Goal: Information Seeking & Learning: Find specific page/section

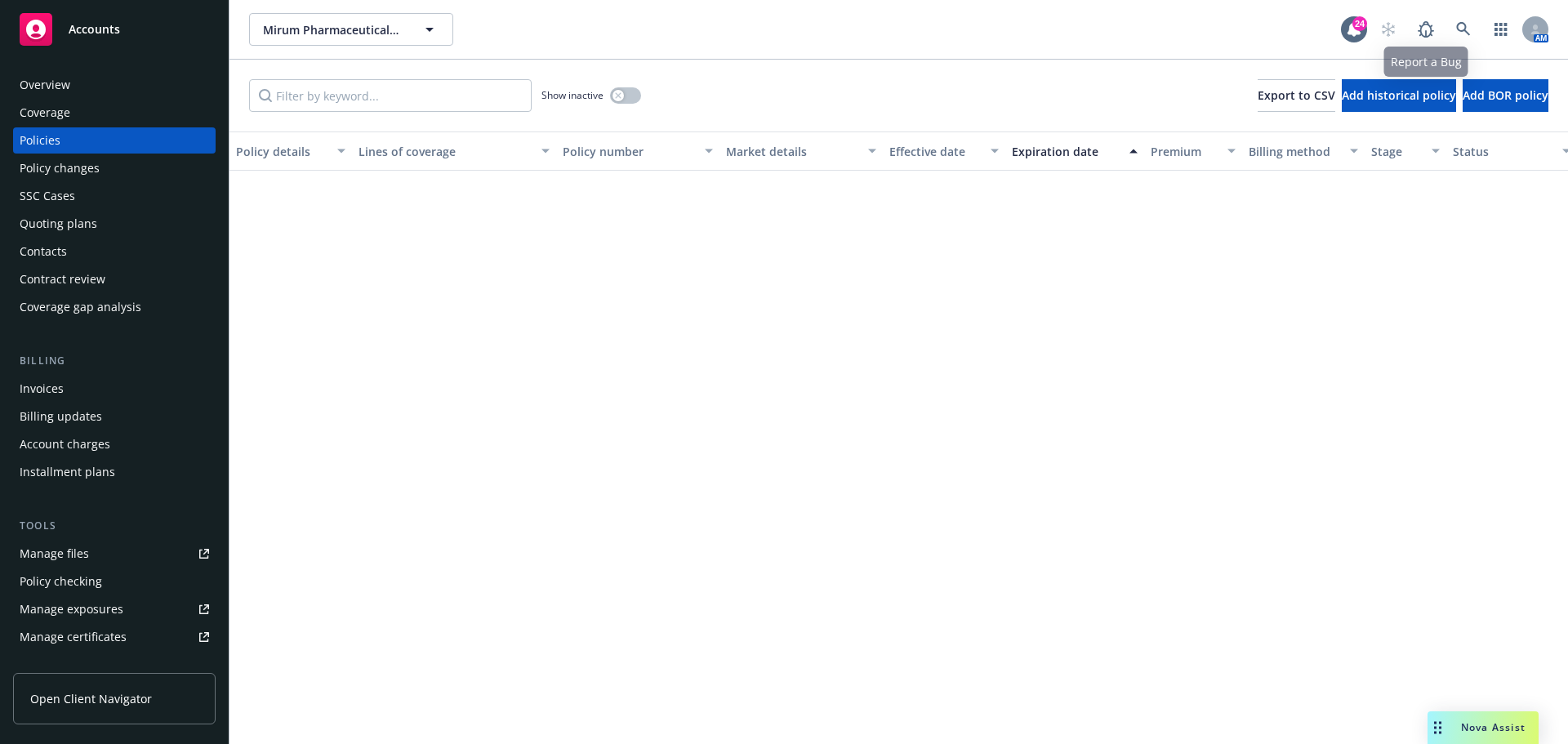
scroll to position [1470, 0]
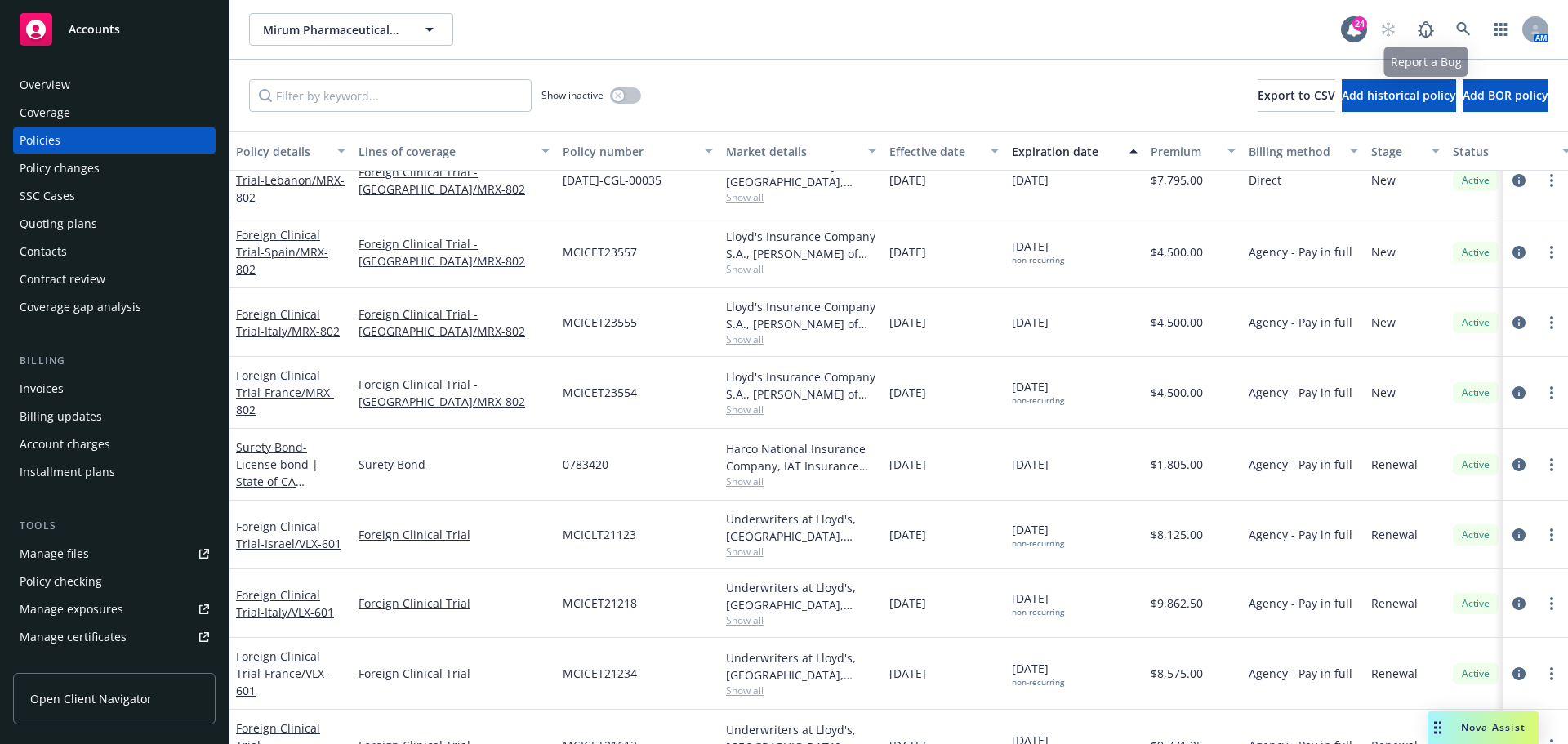
click at [1447, 24] on div "AM" at bounding box center [1460, 29] width 176 height 33
click at [1454, 24] on link at bounding box center [1463, 29] width 33 height 33
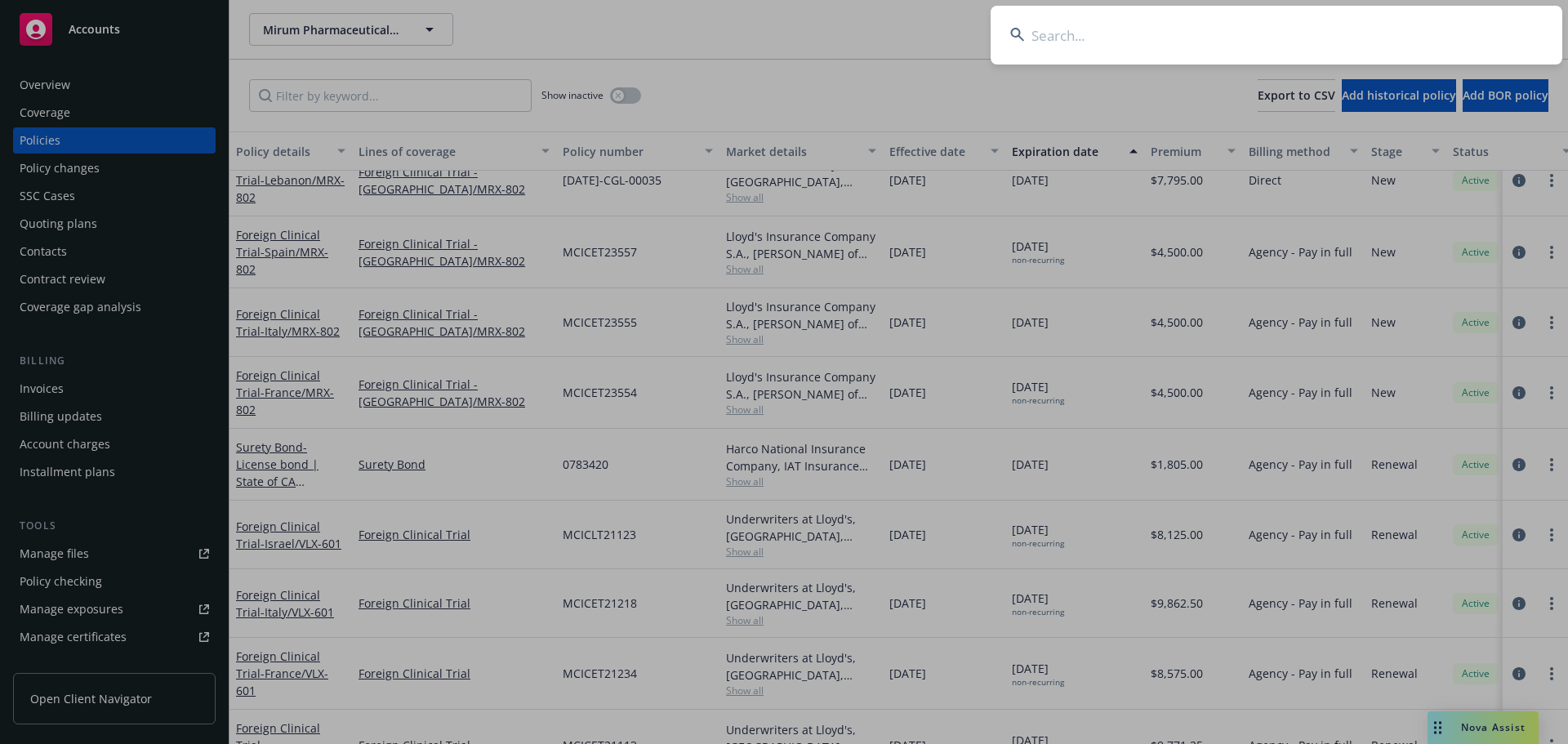
click at [1398, 26] on input at bounding box center [1276, 35] width 572 height 59
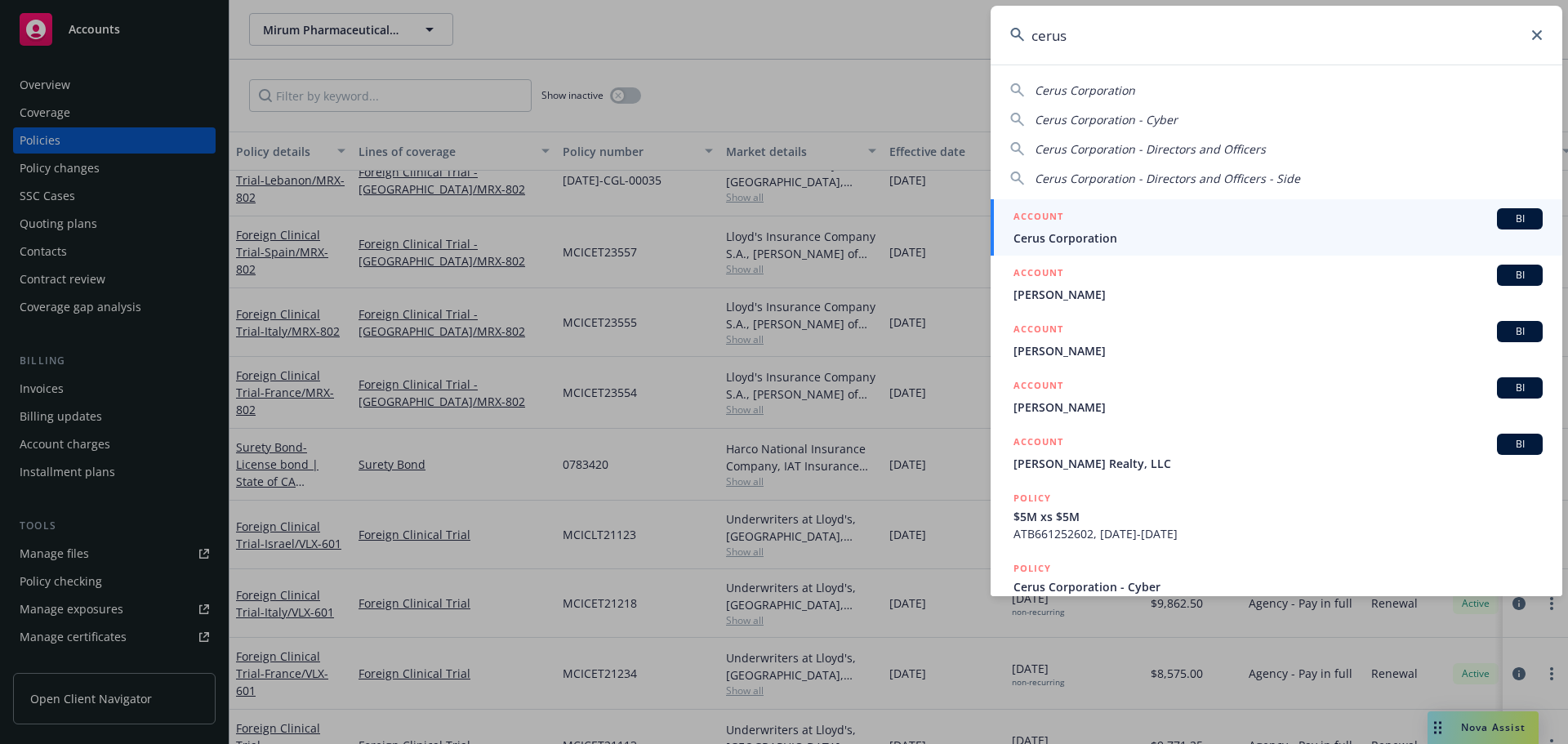
type input "cerus"
click at [1205, 236] on span "Cerus Corporation" at bounding box center [1277, 237] width 529 height 17
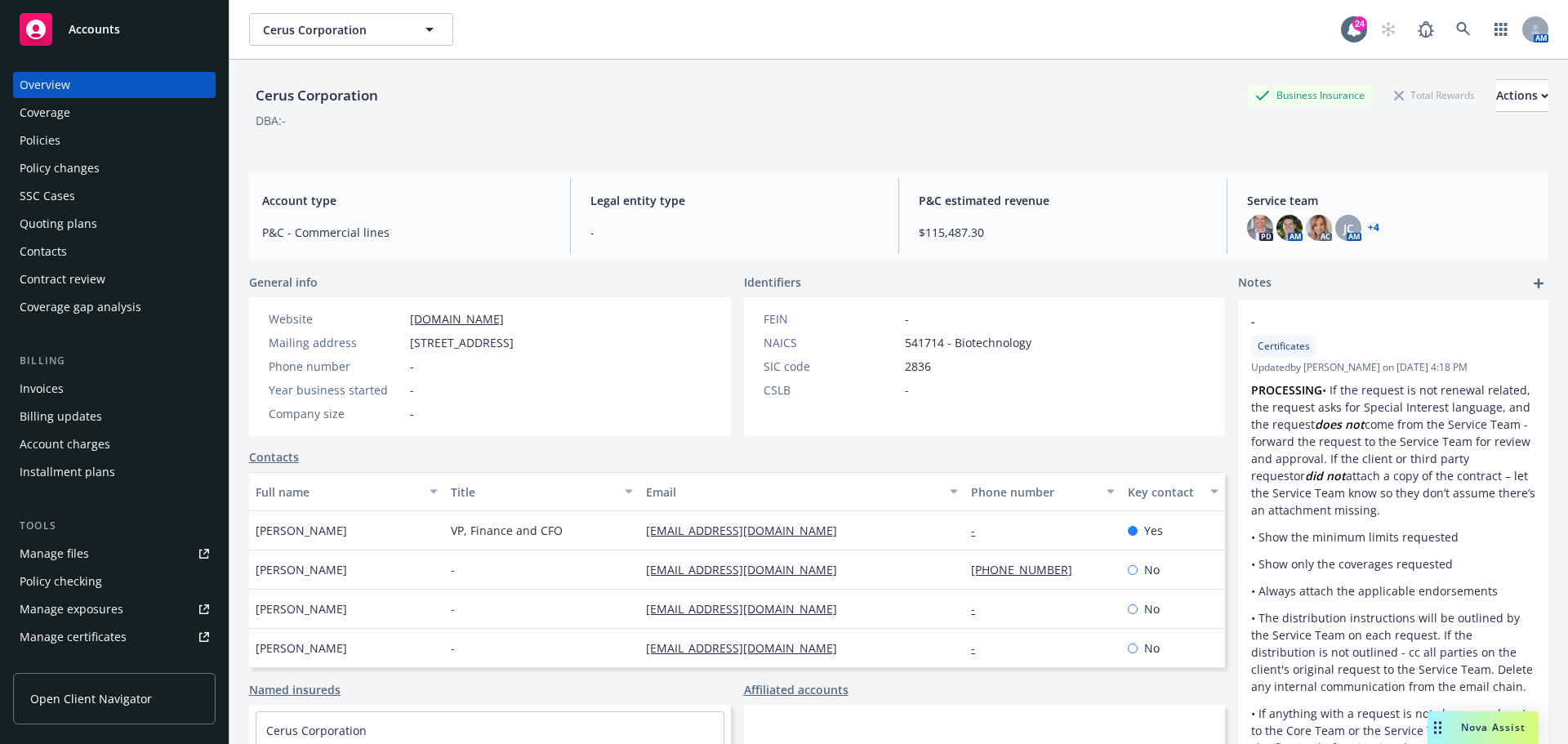
click at [74, 142] on div "Policies" at bounding box center [114, 140] width 189 height 27
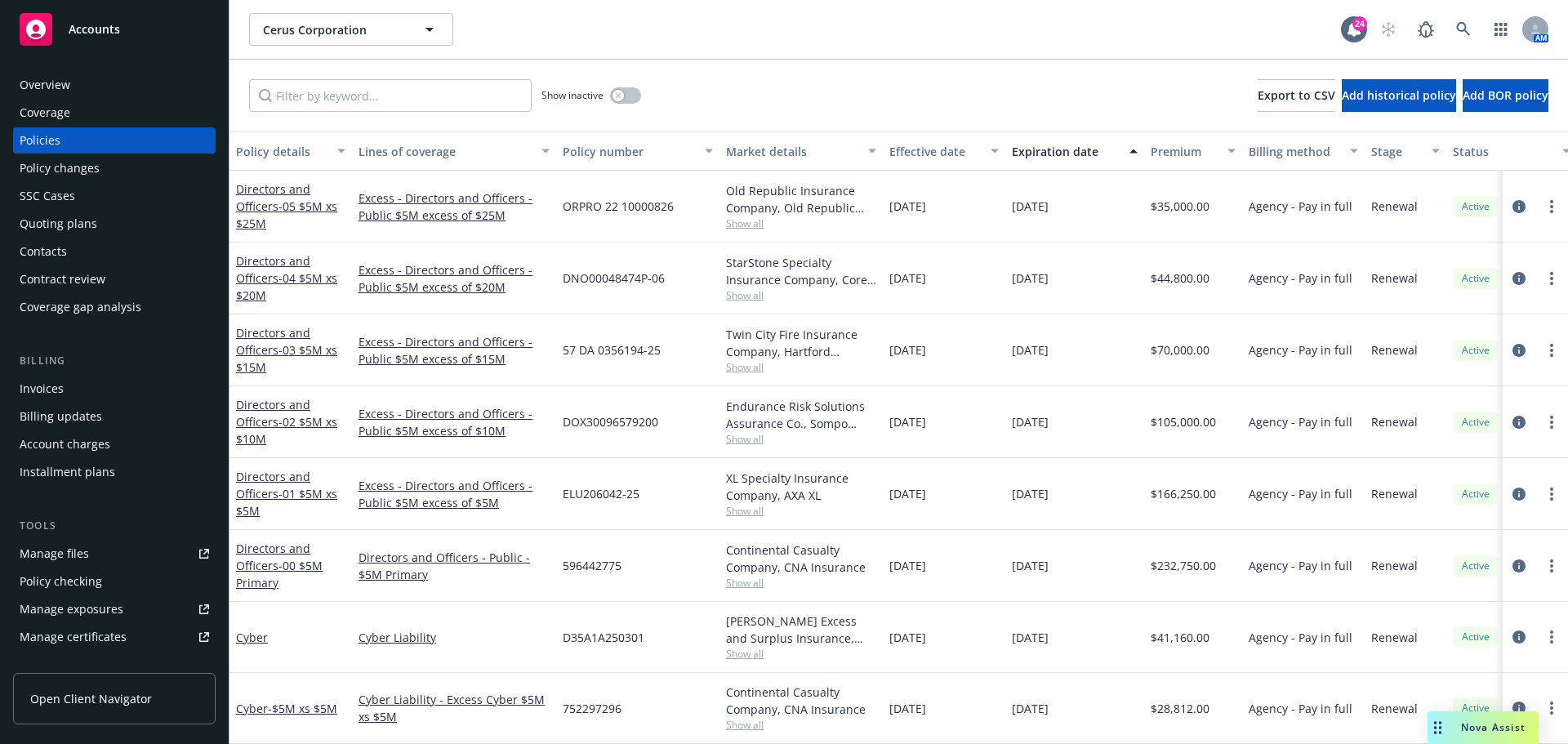
scroll to position [150, 0]
click at [275, 541] on link "Directors and Officers - 00 $5M Primary" at bounding box center [279, 566] width 87 height 50
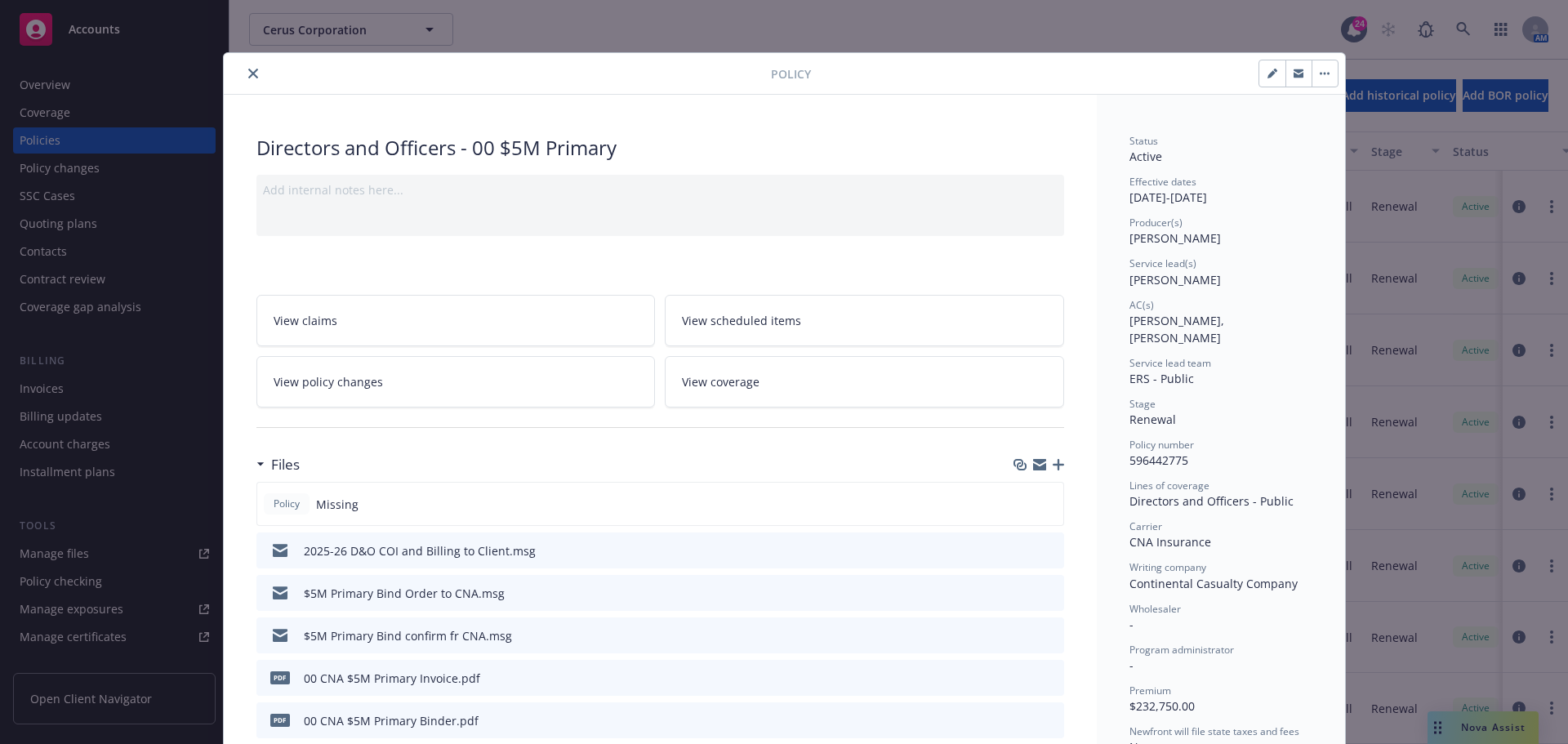
click at [1042, 594] on icon "preview file" at bounding box center [1049, 592] width 15 height 12
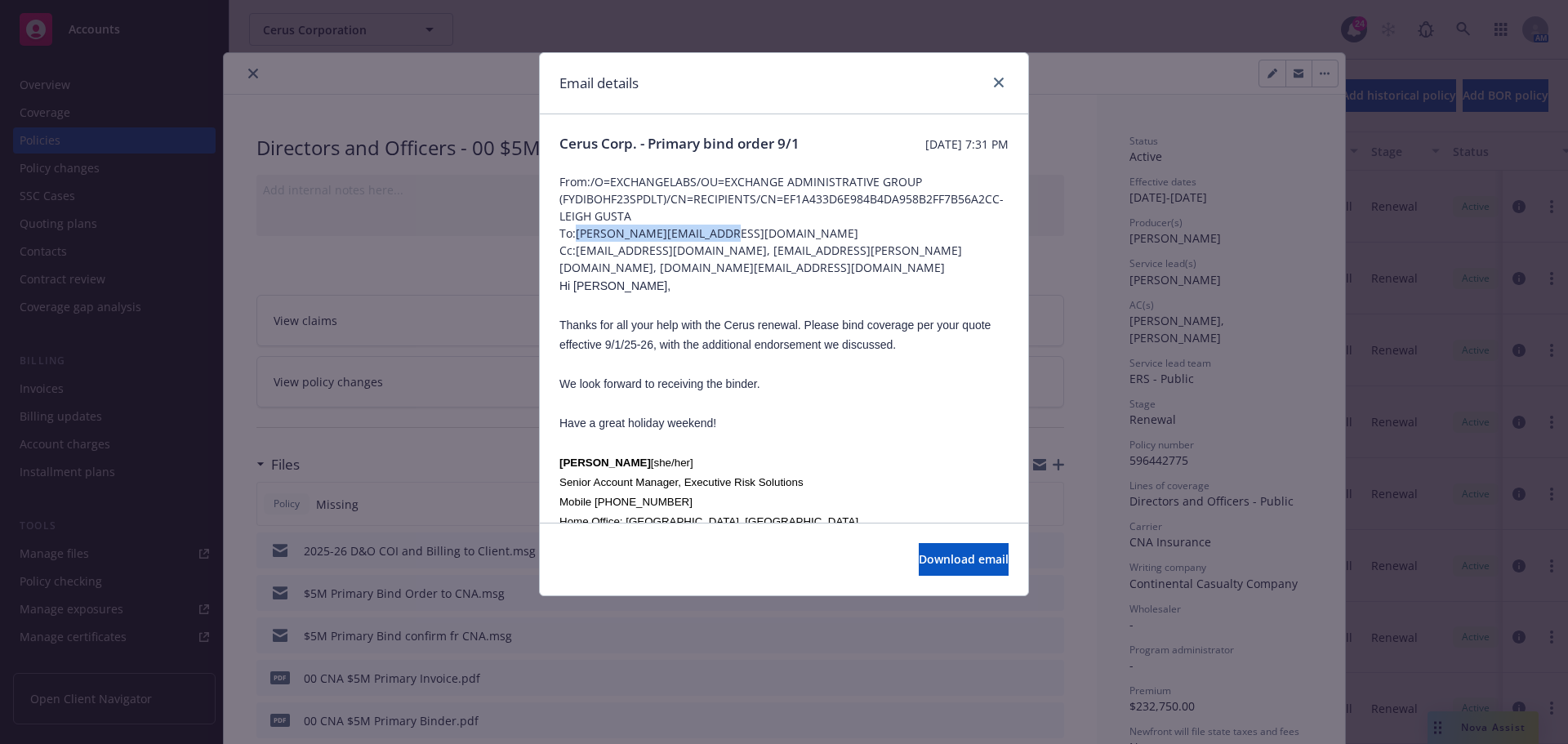
drag, startPoint x: 723, startPoint y: 251, endPoint x: 579, endPoint y: 255, distance: 144.1
click at [579, 241] on span "To: [PERSON_NAME][EMAIL_ADDRESS][DOMAIN_NAME]" at bounding box center [784, 233] width 449 height 17
copy span "[PERSON_NAME][EMAIL_ADDRESS][DOMAIN_NAME]"
click at [997, 78] on icon "close" at bounding box center [998, 83] width 10 height 10
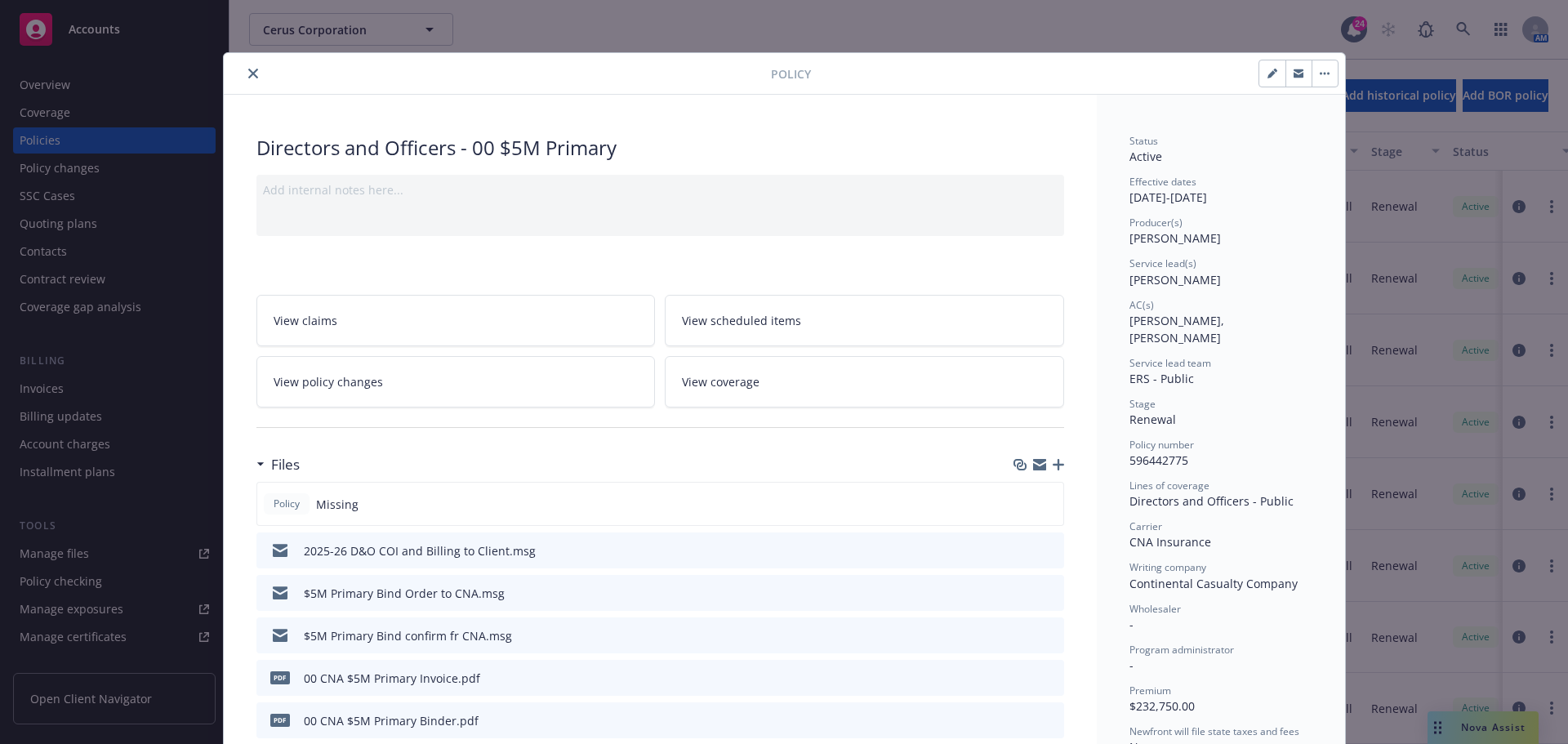
click at [248, 73] on icon "close" at bounding box center [253, 74] width 10 height 10
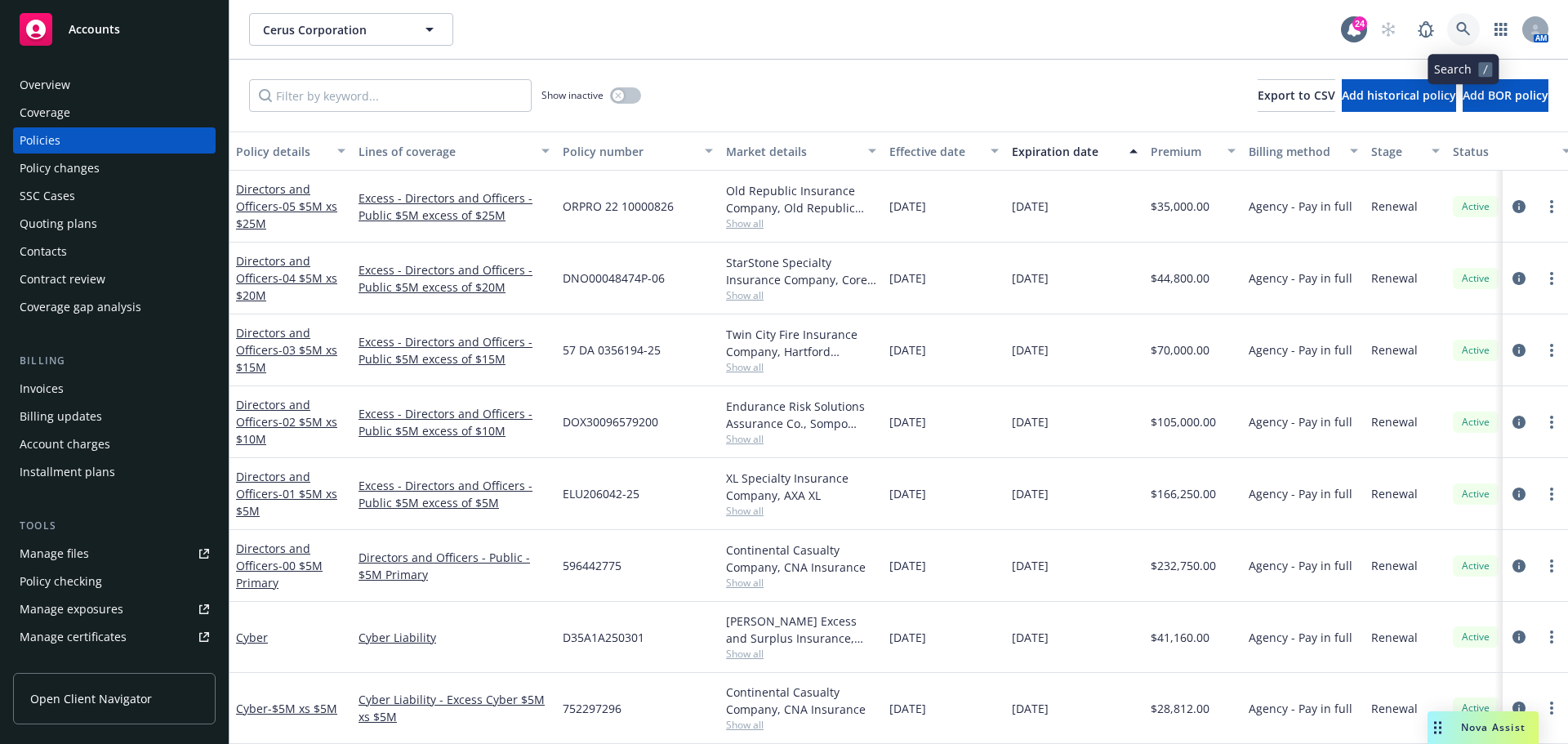
click at [1461, 32] on icon at bounding box center [1464, 29] width 15 height 15
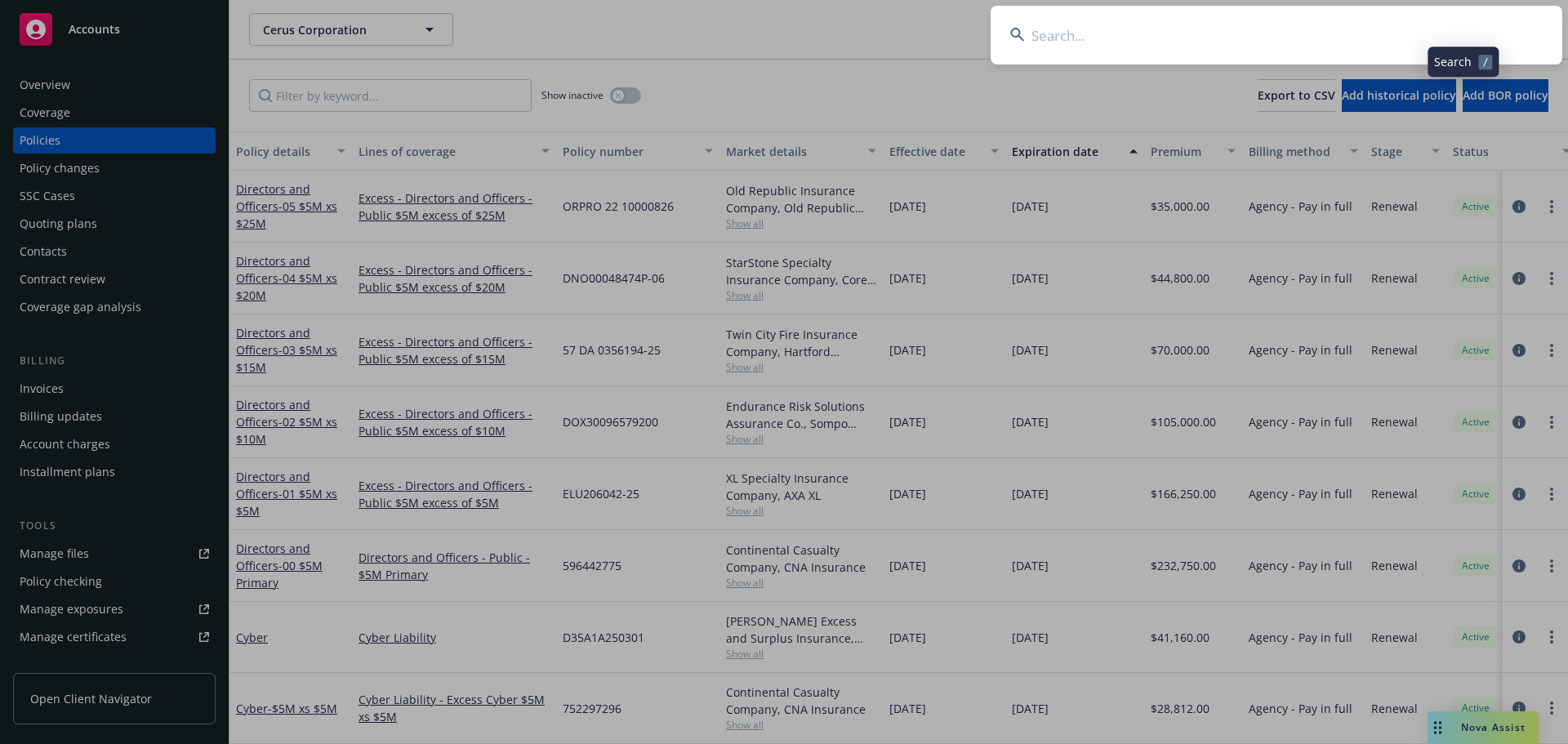
click at [1418, 33] on input at bounding box center [1276, 35] width 572 height 59
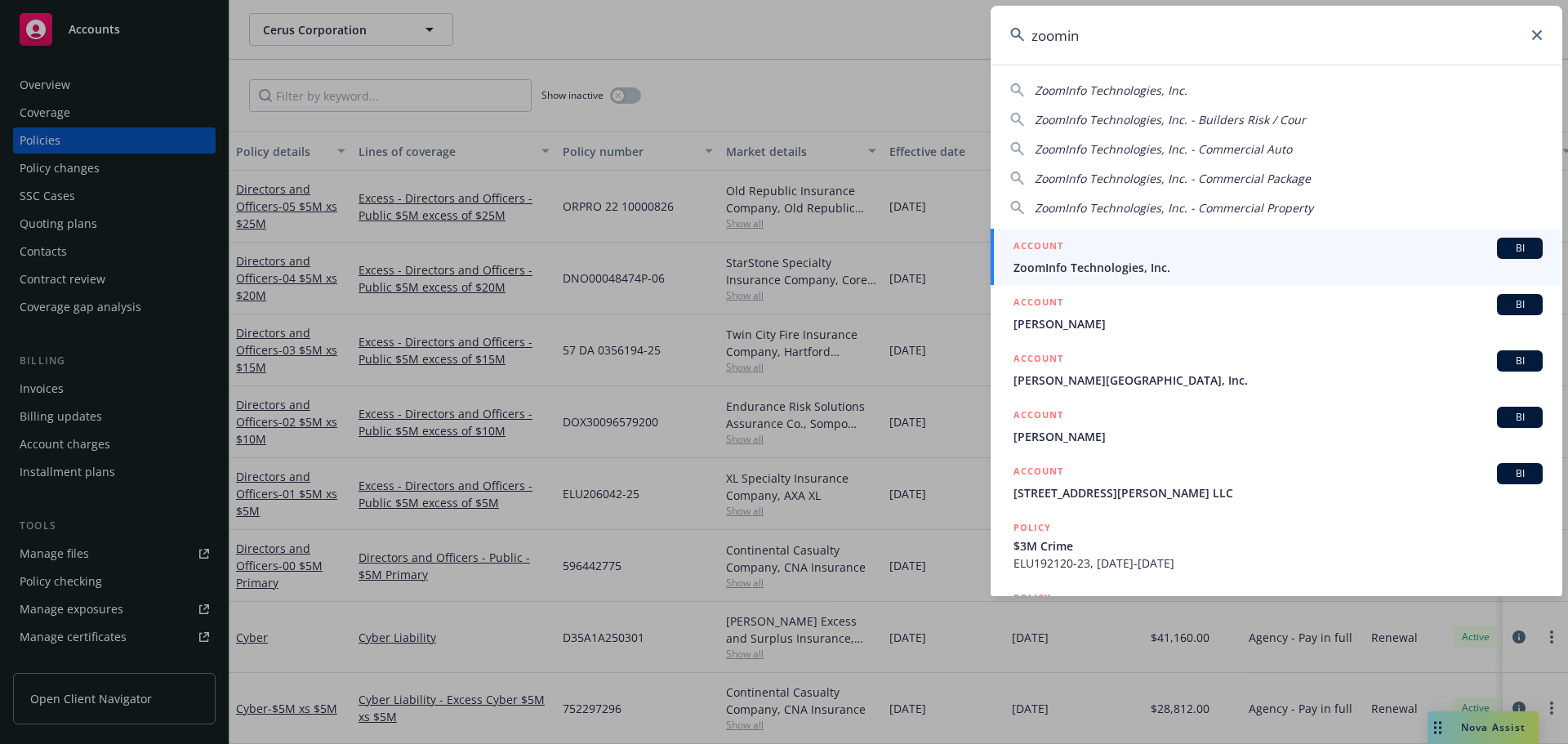
type input "zoomin"
click at [1147, 260] on span "ZoomInfo Technologies, Inc." at bounding box center [1277, 267] width 529 height 17
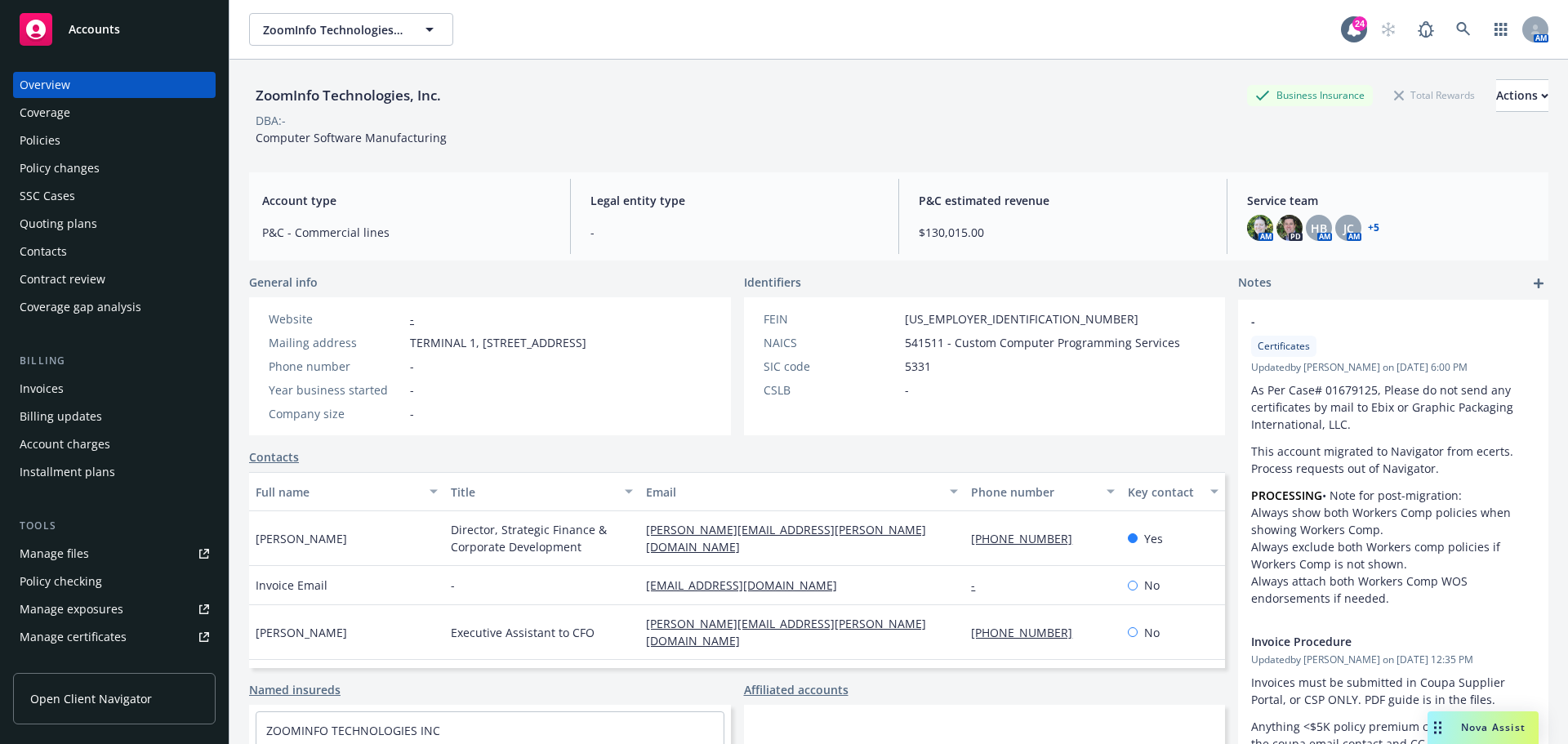
click at [112, 141] on div "Policies" at bounding box center [114, 140] width 189 height 27
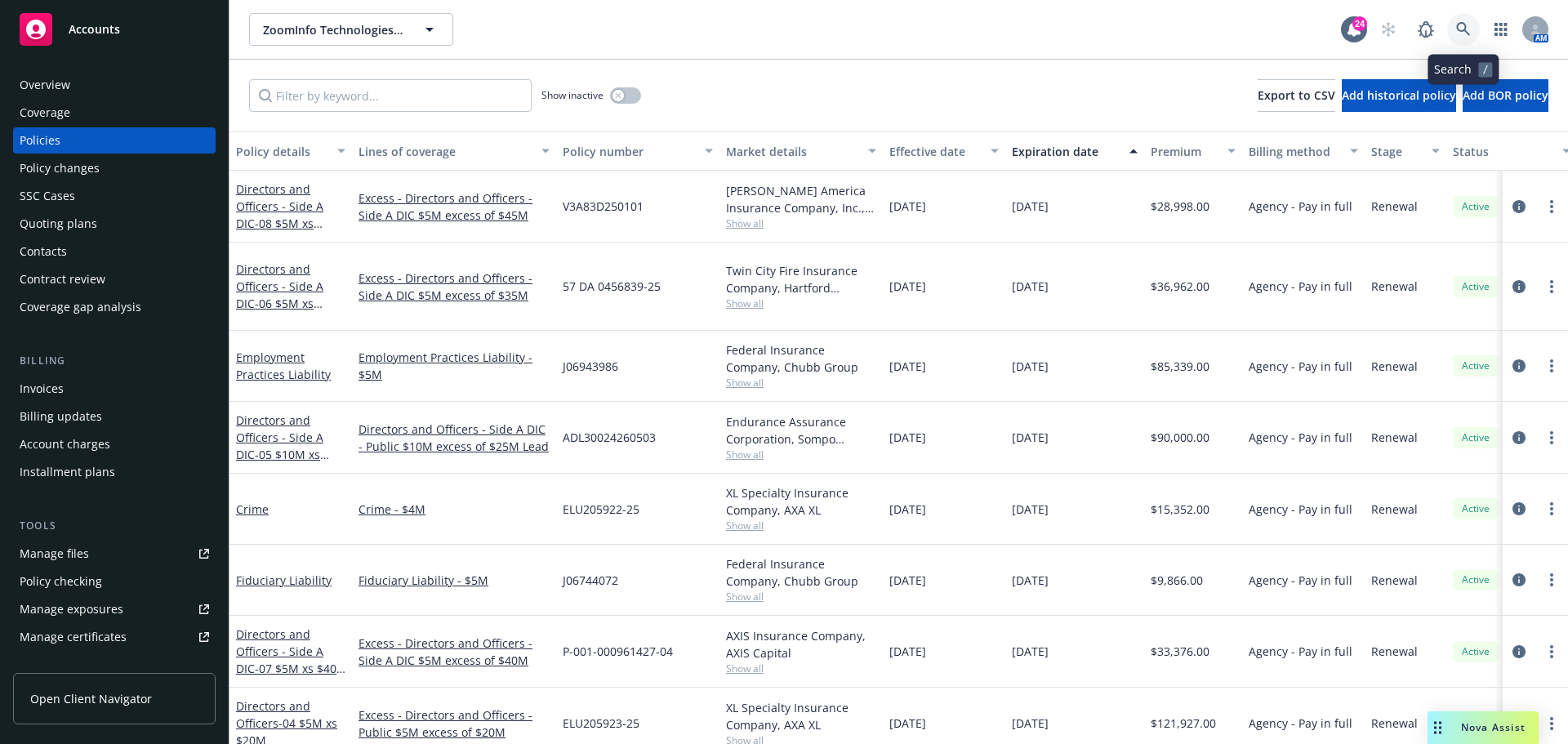
click at [1457, 32] on icon at bounding box center [1464, 29] width 15 height 15
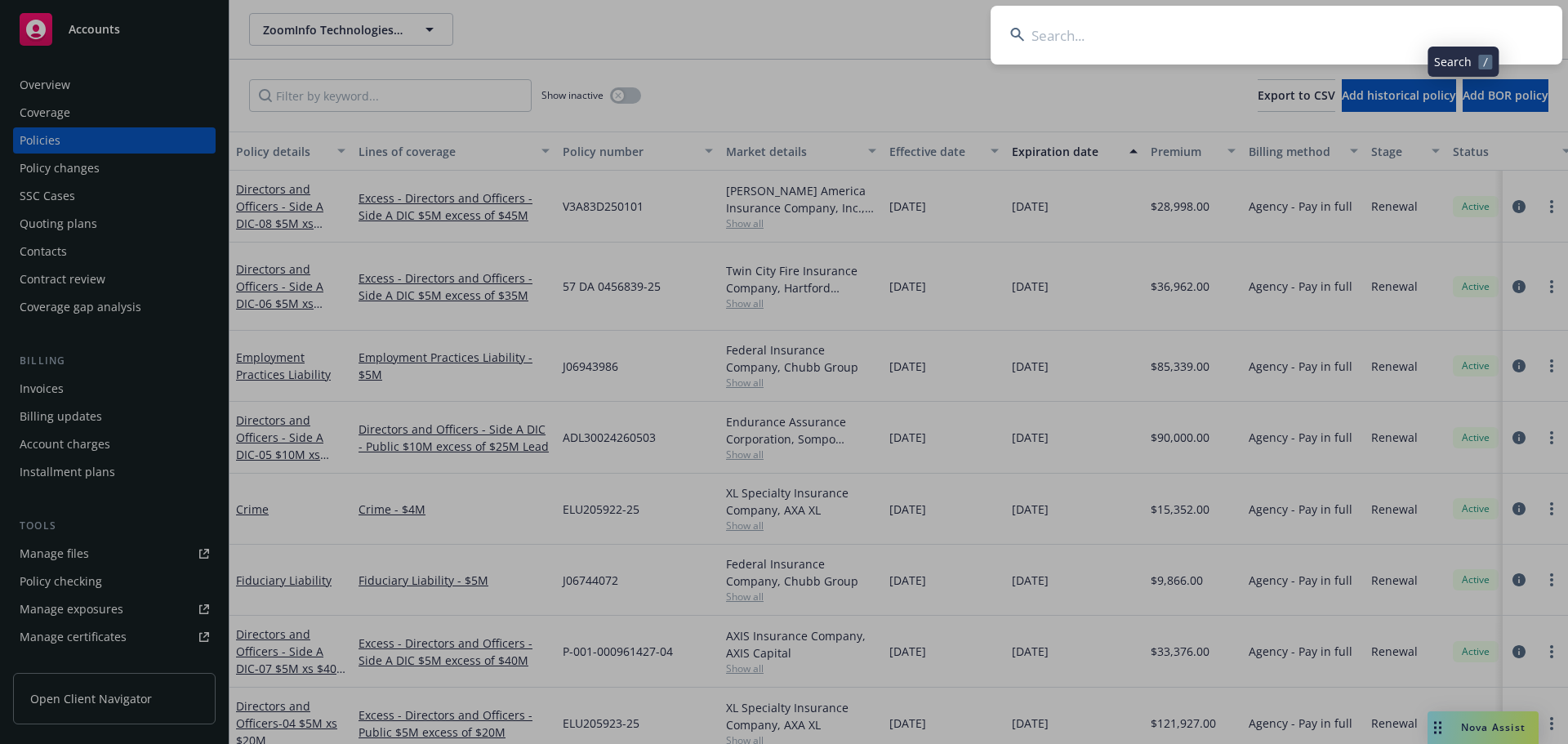
click at [1412, 29] on input at bounding box center [1276, 35] width 572 height 59
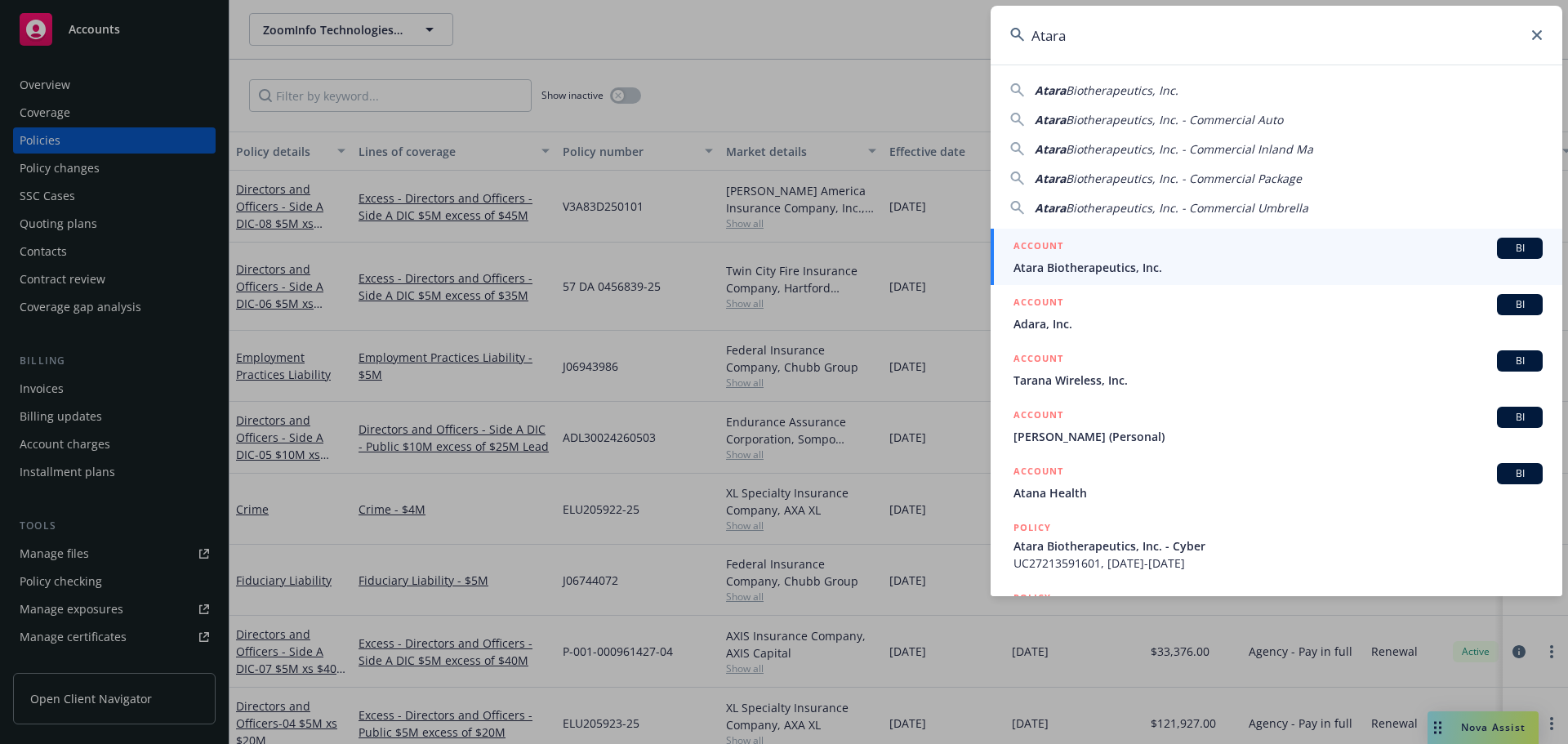
type input "Atara"
click at [1144, 255] on div "ACCOUNT BI" at bounding box center [1277, 248] width 529 height 22
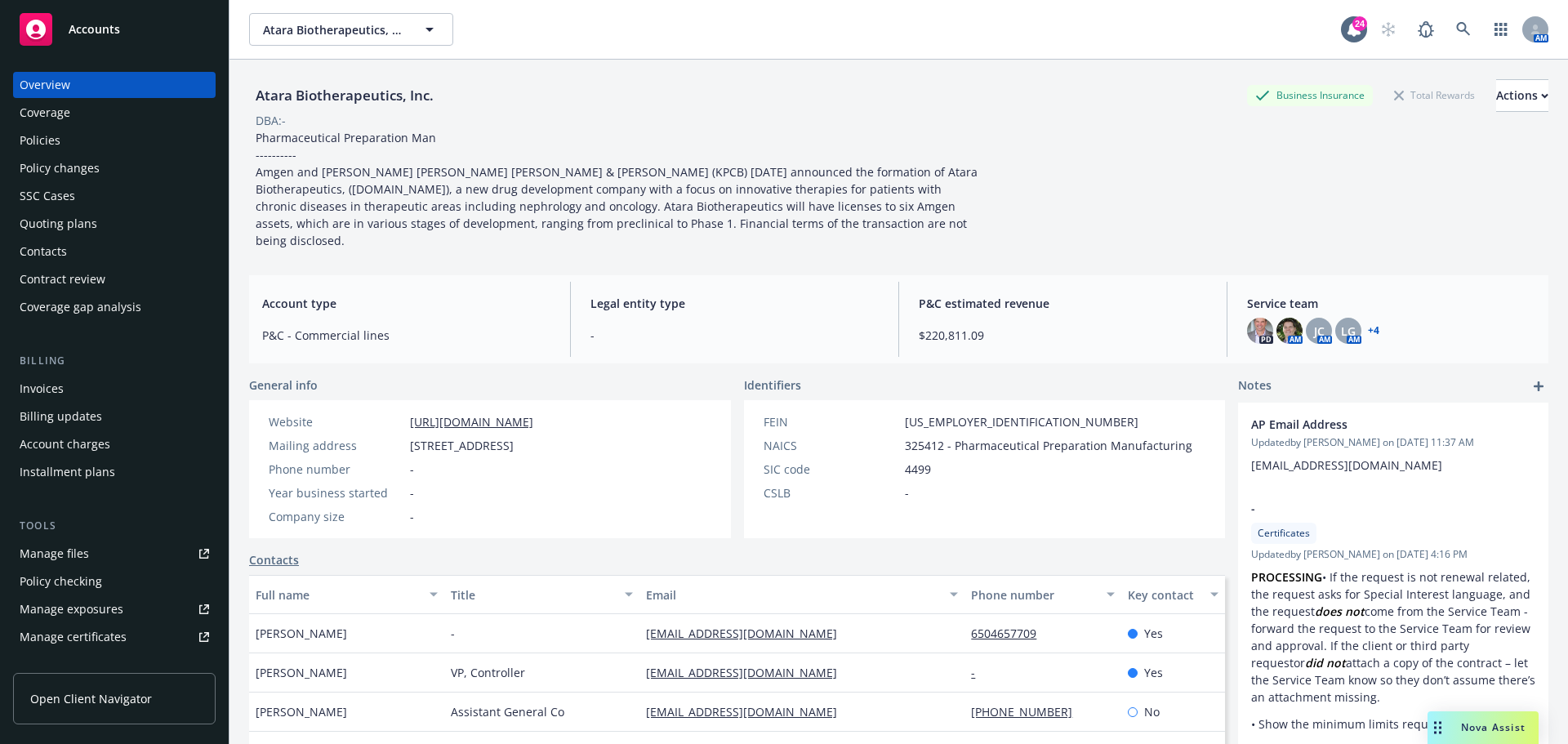
click at [84, 139] on div "Policies" at bounding box center [114, 140] width 189 height 27
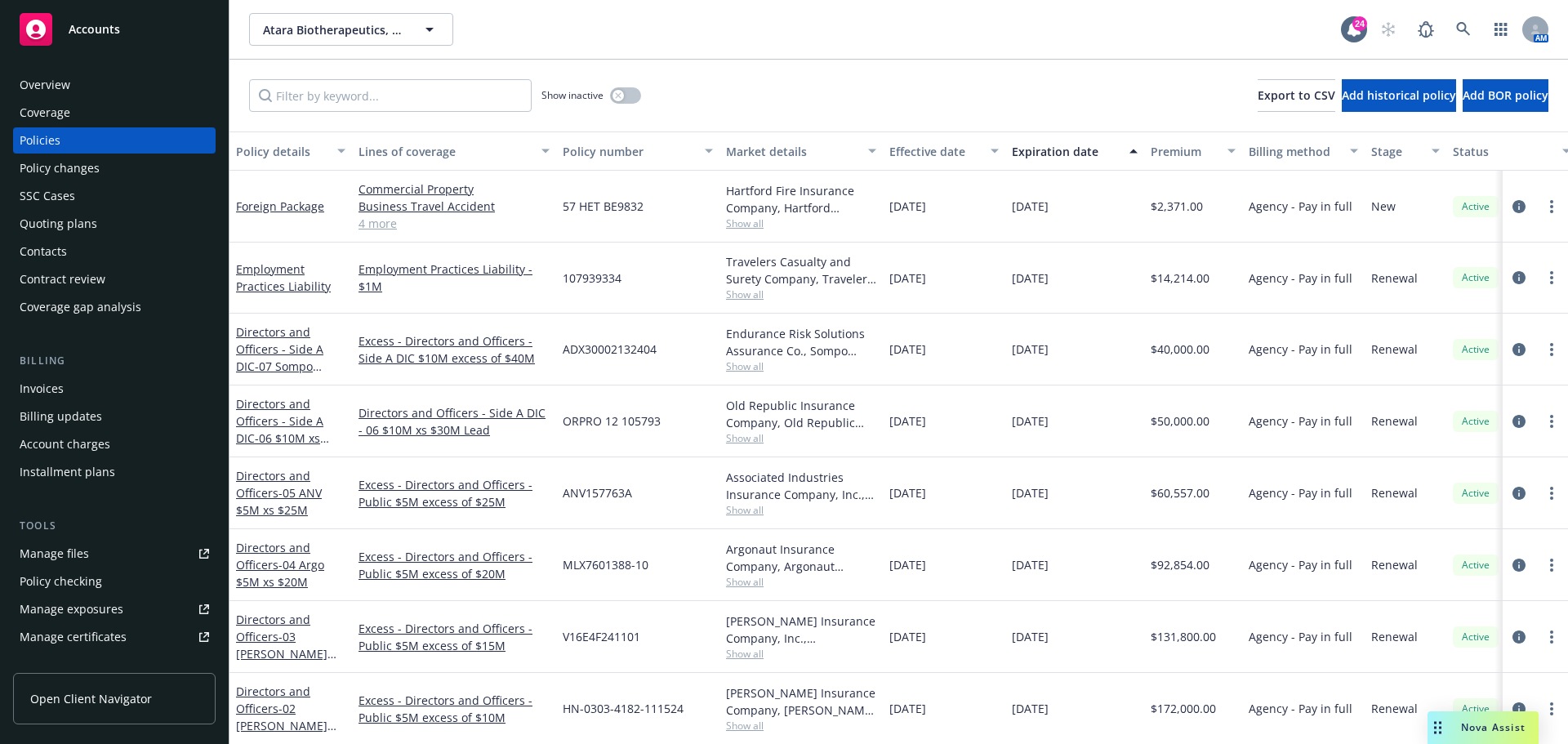
click at [75, 387] on div "Invoices" at bounding box center [114, 388] width 189 height 27
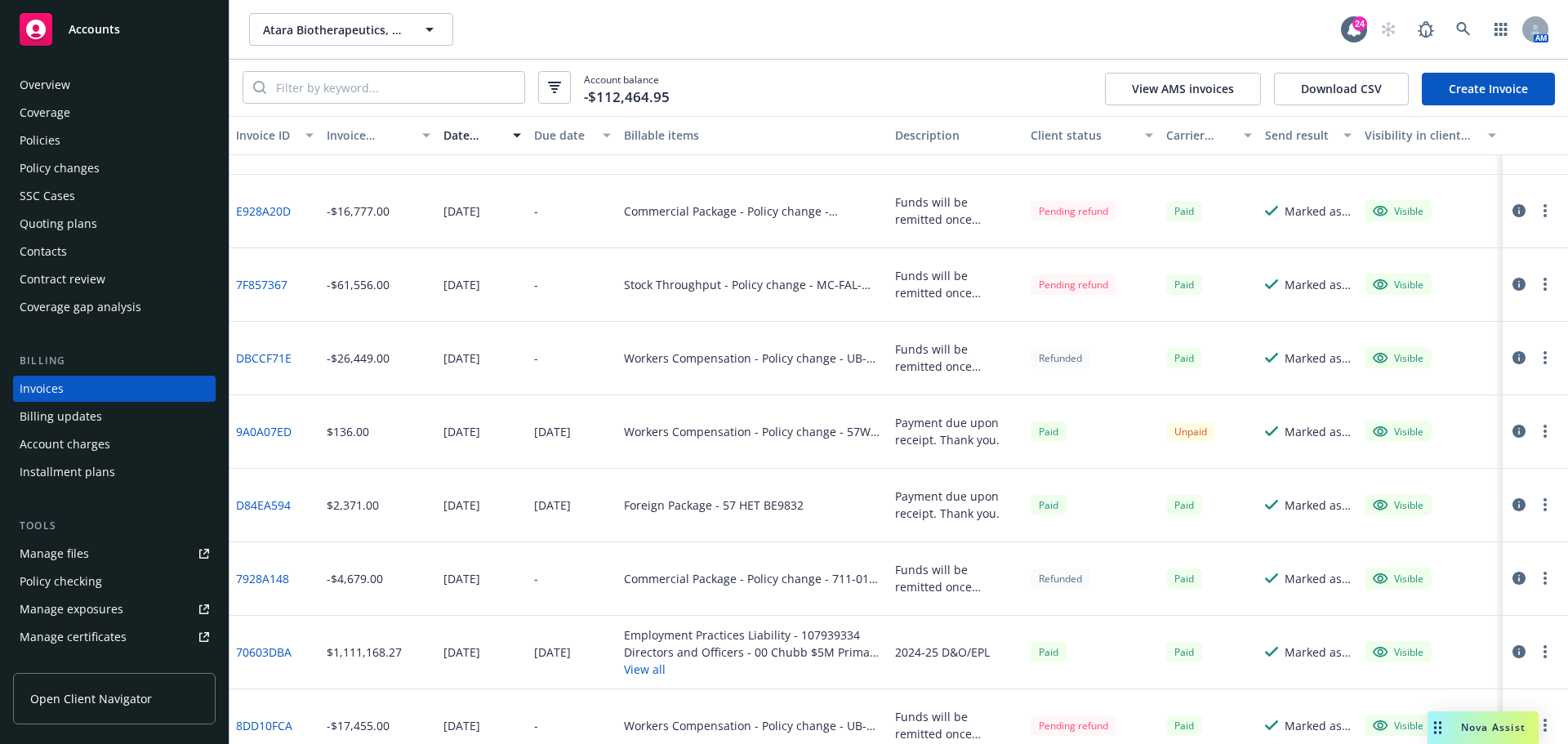
scroll to position [82, 0]
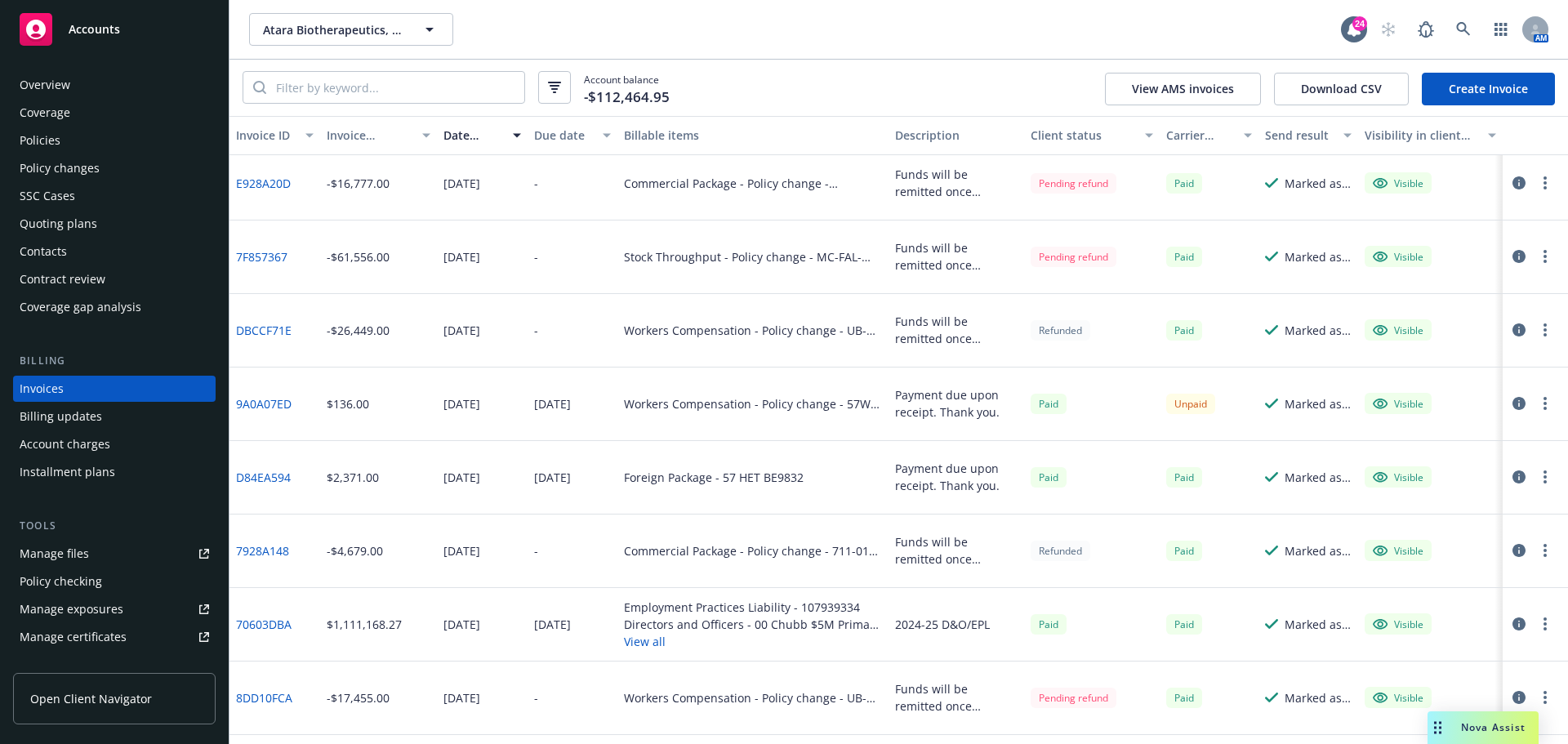
click at [278, 625] on link "70603DBA" at bounding box center [263, 624] width 55 height 17
click at [58, 136] on div "Policies" at bounding box center [39, 140] width 40 height 27
